Goal: Information Seeking & Learning: Find specific fact

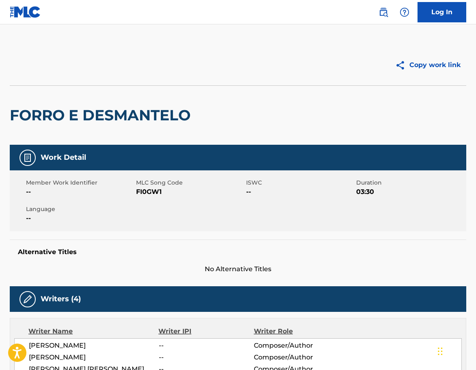
drag, startPoint x: 387, startPoint y: 15, endPoint x: 377, endPoint y: 21, distance: 10.9
click at [387, 15] on img at bounding box center [383, 12] width 10 height 10
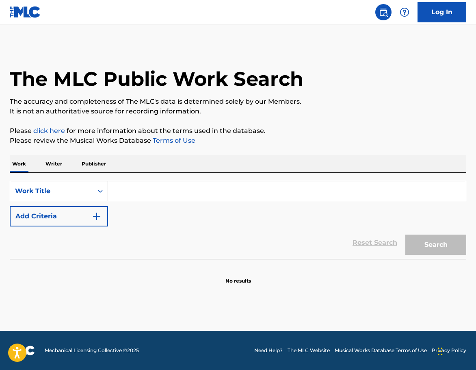
click at [131, 196] on input "Search Form" at bounding box center [287, 190] width 358 height 19
paste input "Coloured Candles"
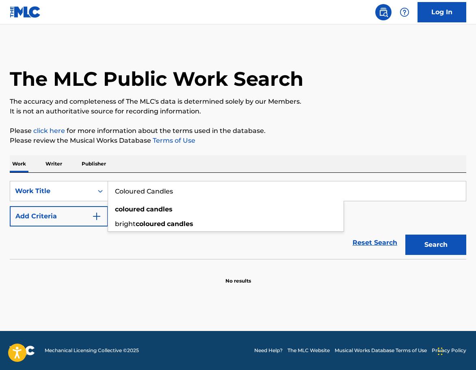
type input "Coloured Candles"
click at [86, 216] on button "Add Criteria" at bounding box center [59, 216] width 98 height 20
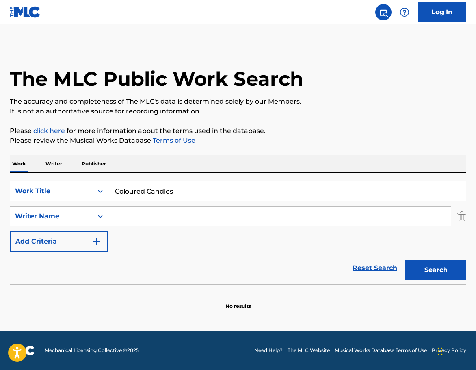
click at [150, 221] on input "Search Form" at bounding box center [279, 215] width 343 height 19
paste input "[PERSON_NAME] (PRS)"
drag, startPoint x: 175, startPoint y: 215, endPoint x: 162, endPoint y: 217, distance: 13.2
click at [162, 217] on input "[PERSON_NAME] (PRS)" at bounding box center [279, 215] width 343 height 19
click at [168, 217] on input "[PERSON_NAME] ()" at bounding box center [279, 215] width 343 height 19
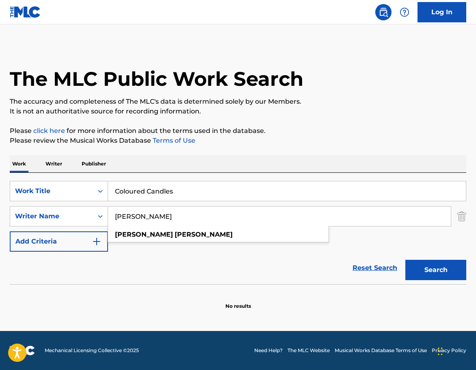
type input "[PERSON_NAME]"
click at [453, 279] on button "Search" at bounding box center [435, 269] width 61 height 20
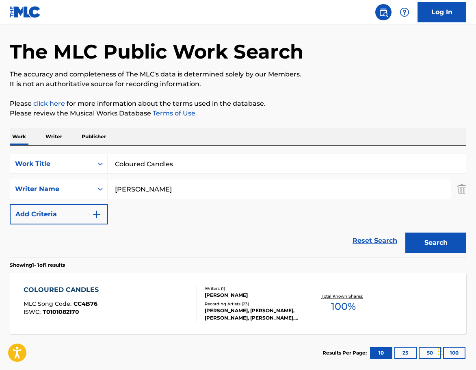
scroll to position [72, 0]
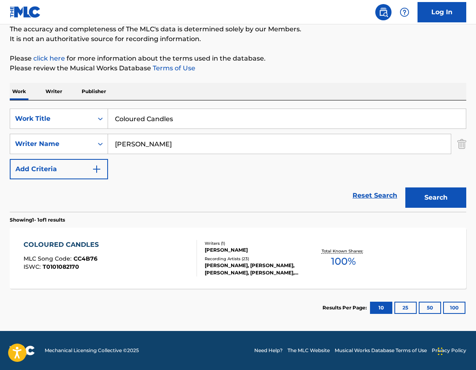
click at [138, 262] on div "COLOURED CANDLES MLC Song Code : CC4B76 ISWC : T0101082170" at bounding box center [110, 258] width 173 height 37
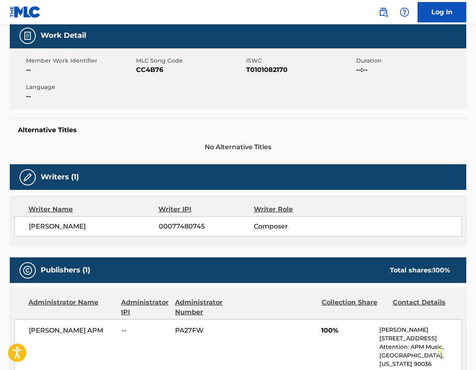
scroll to position [41, 0]
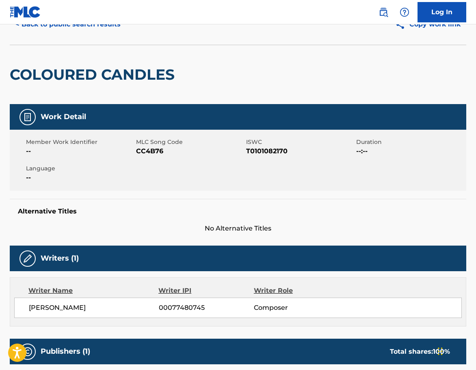
click at [43, 311] on span "[PERSON_NAME]" at bounding box center [94, 308] width 130 height 10
click at [43, 314] on div "[PERSON_NAME] 00077480745 Composer" at bounding box center [237, 307] width 447 height 20
